Goal: Task Accomplishment & Management: Use online tool/utility

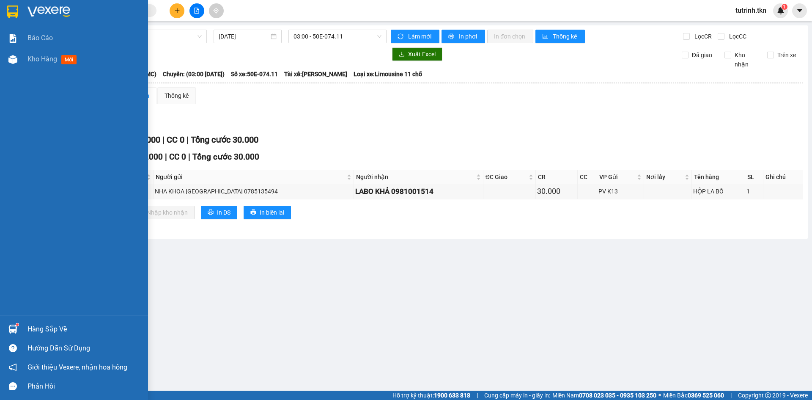
drag, startPoint x: 14, startPoint y: 330, endPoint x: 18, endPoint y: 330, distance: 4.2
click at [13, 330] on img at bounding box center [12, 328] width 9 height 9
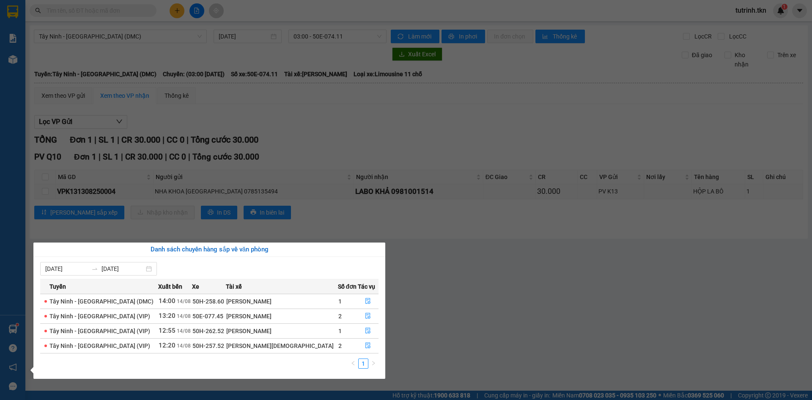
click at [474, 317] on section "Kết quả tìm kiếm ( 0 ) Bộ lọc No Data tutrinh.tkn 1 Báo cáo Kho hàng mới Hàng s…" at bounding box center [406, 200] width 812 height 400
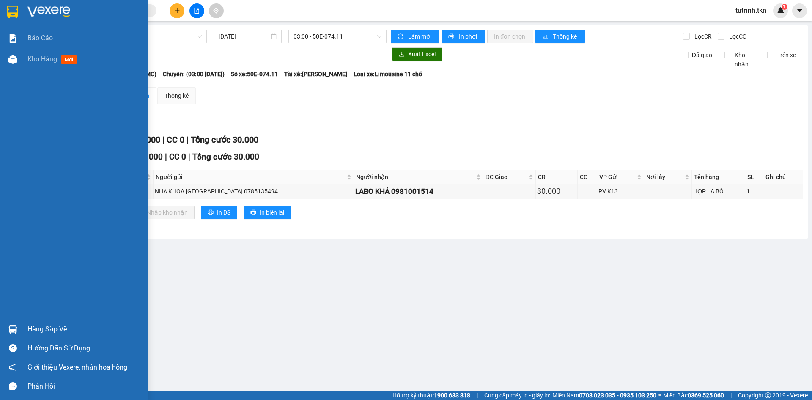
click at [14, 9] on img at bounding box center [12, 11] width 11 height 13
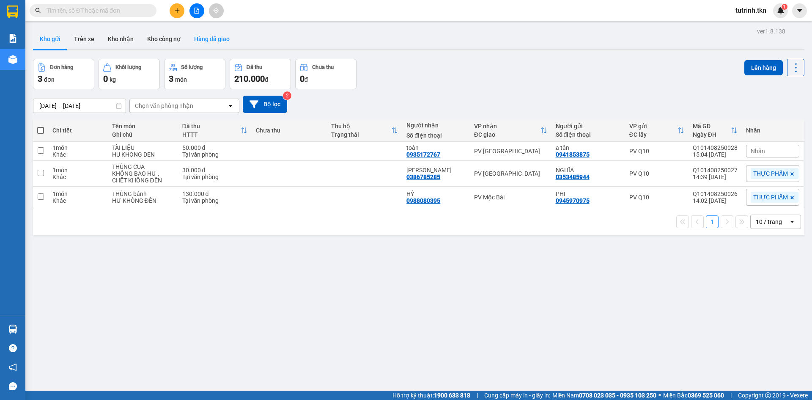
click at [213, 40] on button "Hàng đã giao" at bounding box center [211, 39] width 49 height 20
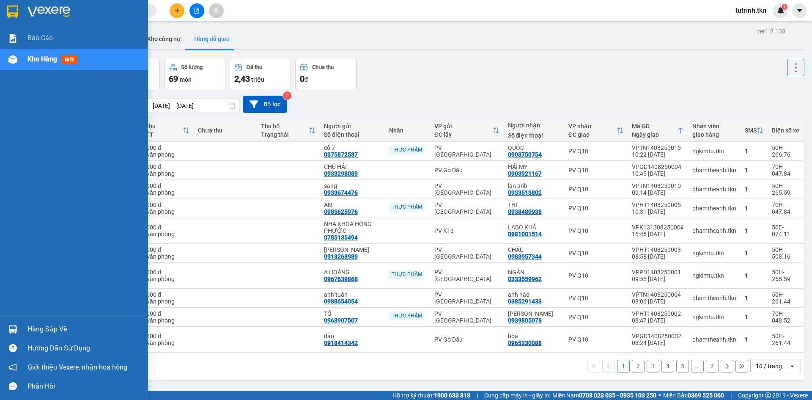
click at [44, 332] on div "Hàng sắp về" at bounding box center [84, 329] width 114 height 13
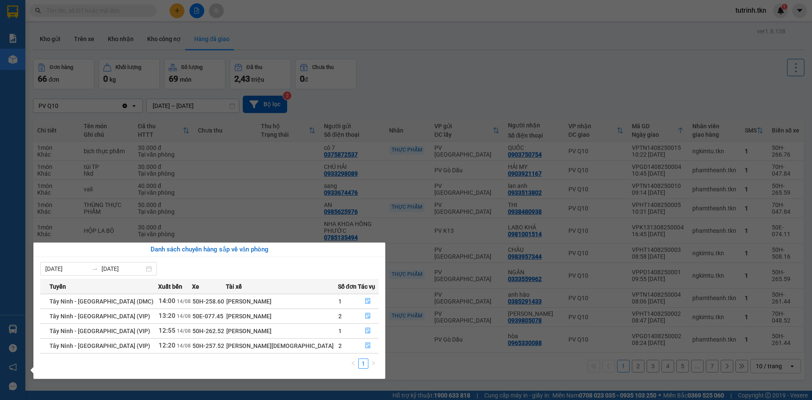
click at [423, 103] on section "Kết quả tìm kiếm ( 0 ) Bộ lọc No Data tutrinh.tkn 1 Báo cáo Kho hàng mới Hàng s…" at bounding box center [406, 200] width 812 height 400
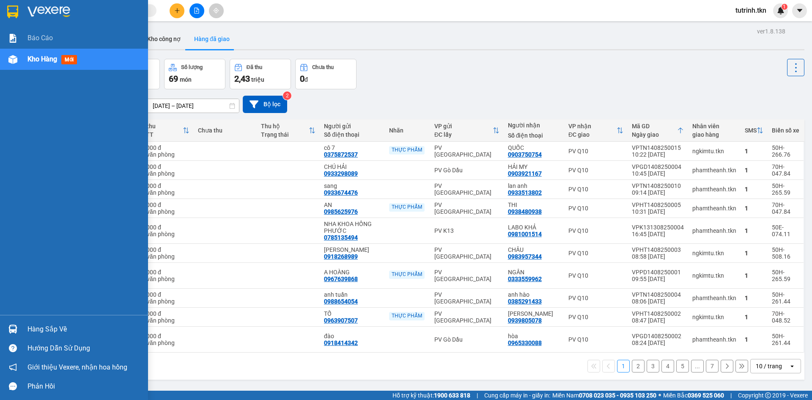
click at [15, 326] on img at bounding box center [12, 328] width 9 height 9
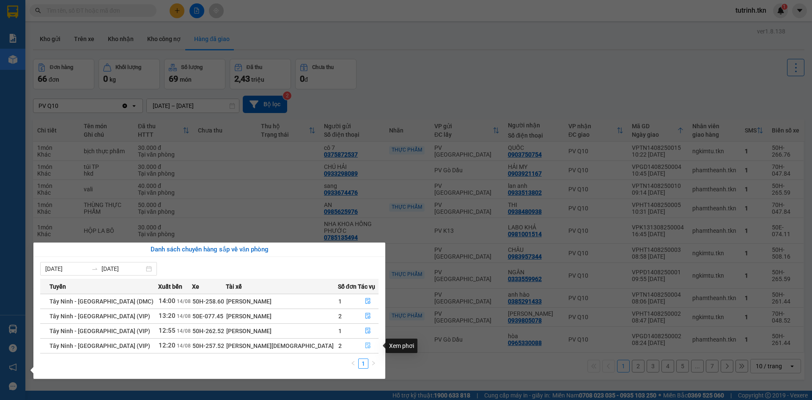
click at [365, 346] on icon "file-done" at bounding box center [368, 345] width 6 height 6
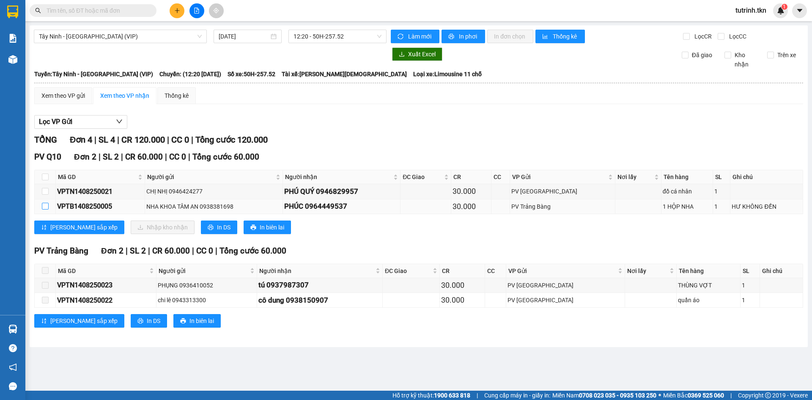
click at [47, 205] on input "checkbox" at bounding box center [45, 206] width 7 height 7
checkbox input "true"
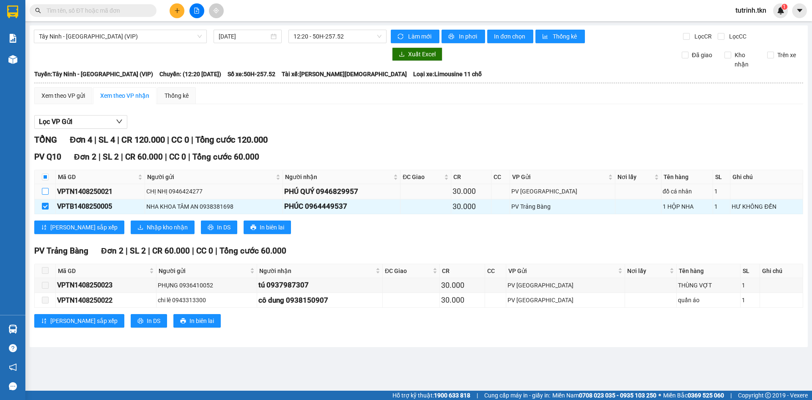
click at [47, 190] on input "checkbox" at bounding box center [45, 191] width 7 height 7
checkbox input "true"
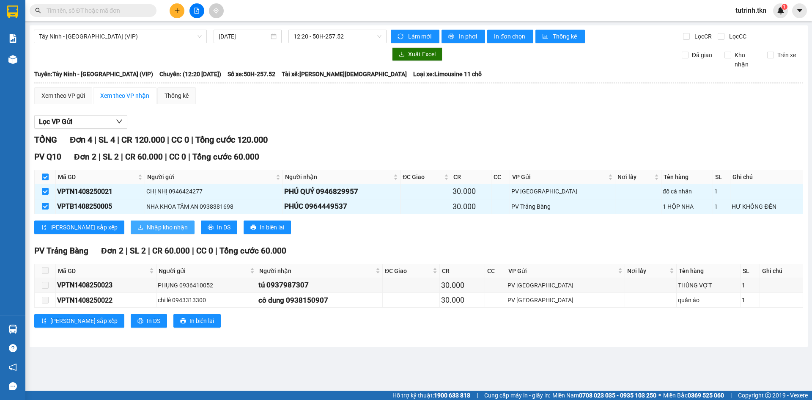
click at [147, 226] on span "Nhập kho nhận" at bounding box center [167, 226] width 41 height 9
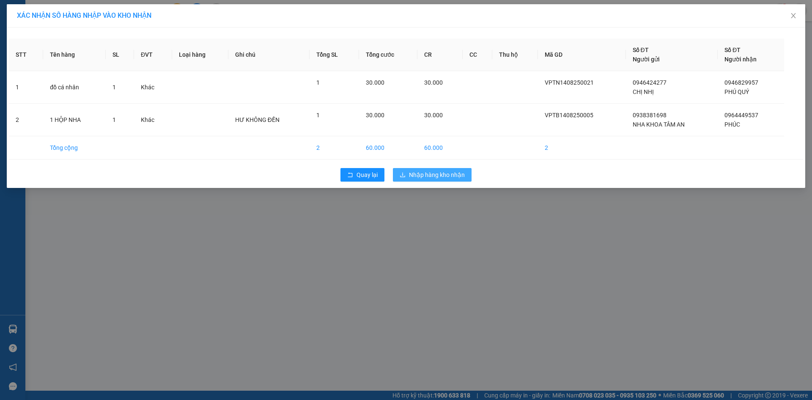
click at [446, 173] on span "Nhập hàng kho nhận" at bounding box center [437, 174] width 56 height 9
